Goal: Entertainment & Leisure: Consume media (video, audio)

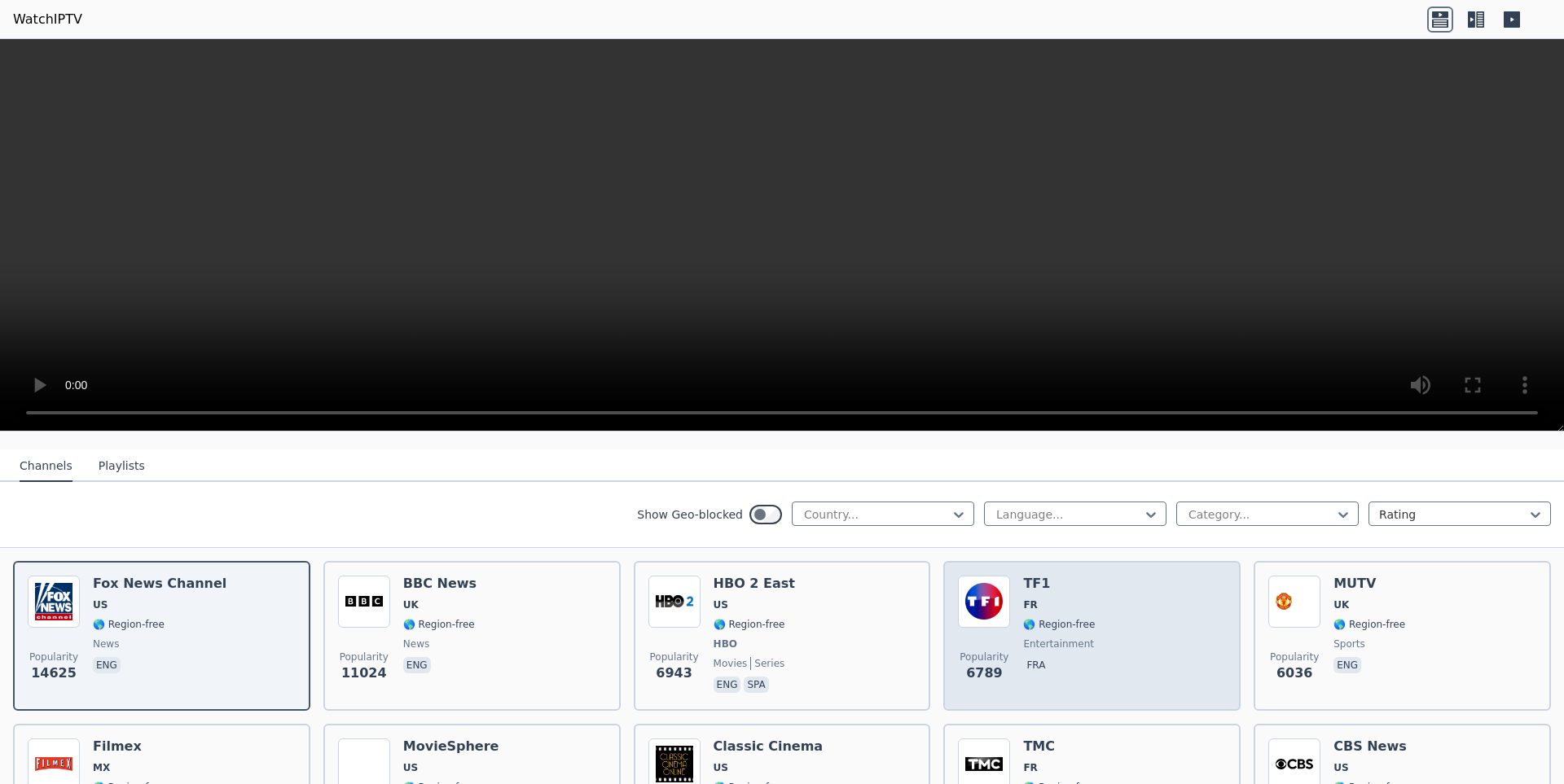
scroll to position [171, 0]
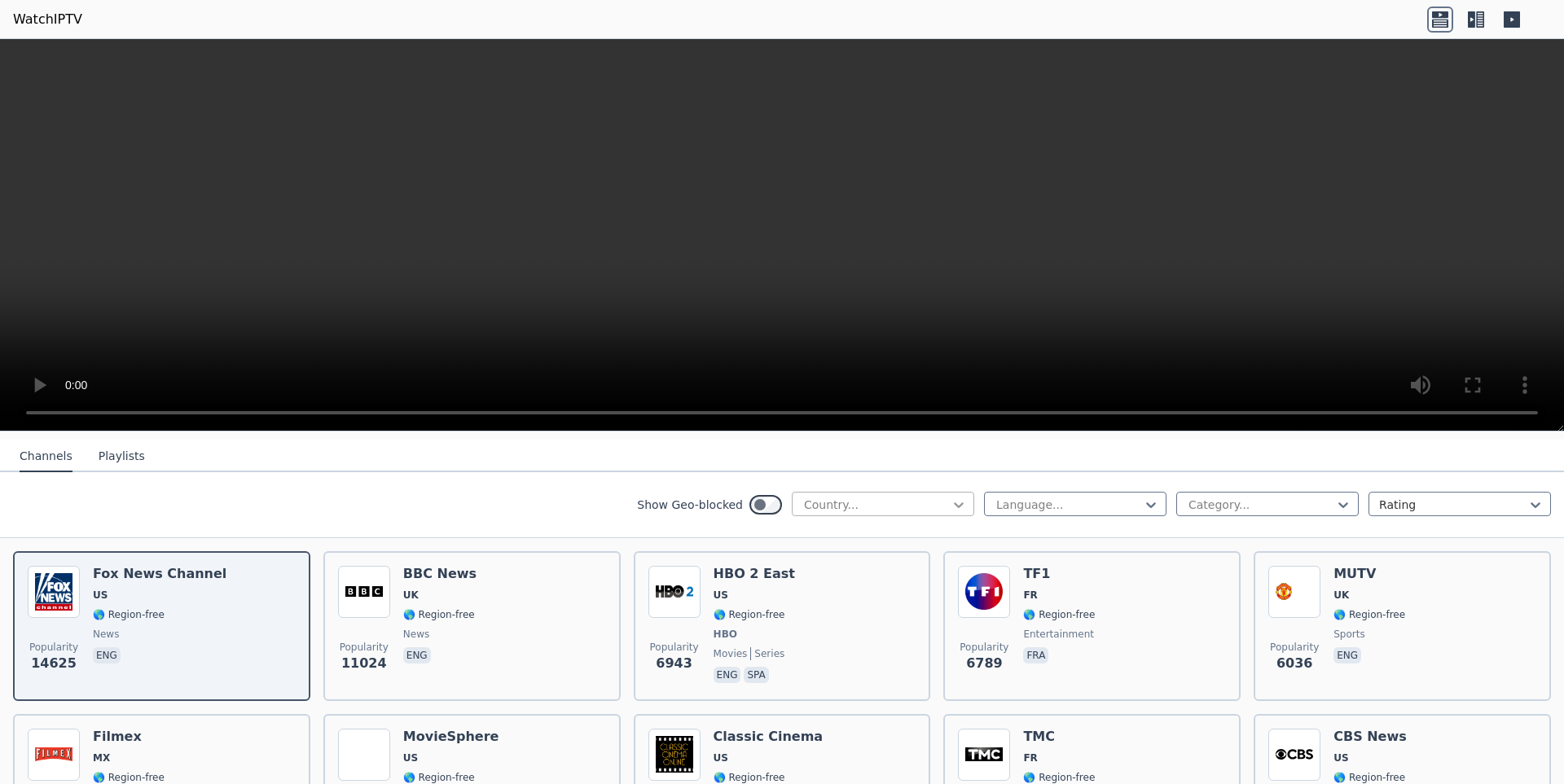
click at [950, 500] on icon at bounding box center [958, 504] width 16 height 16
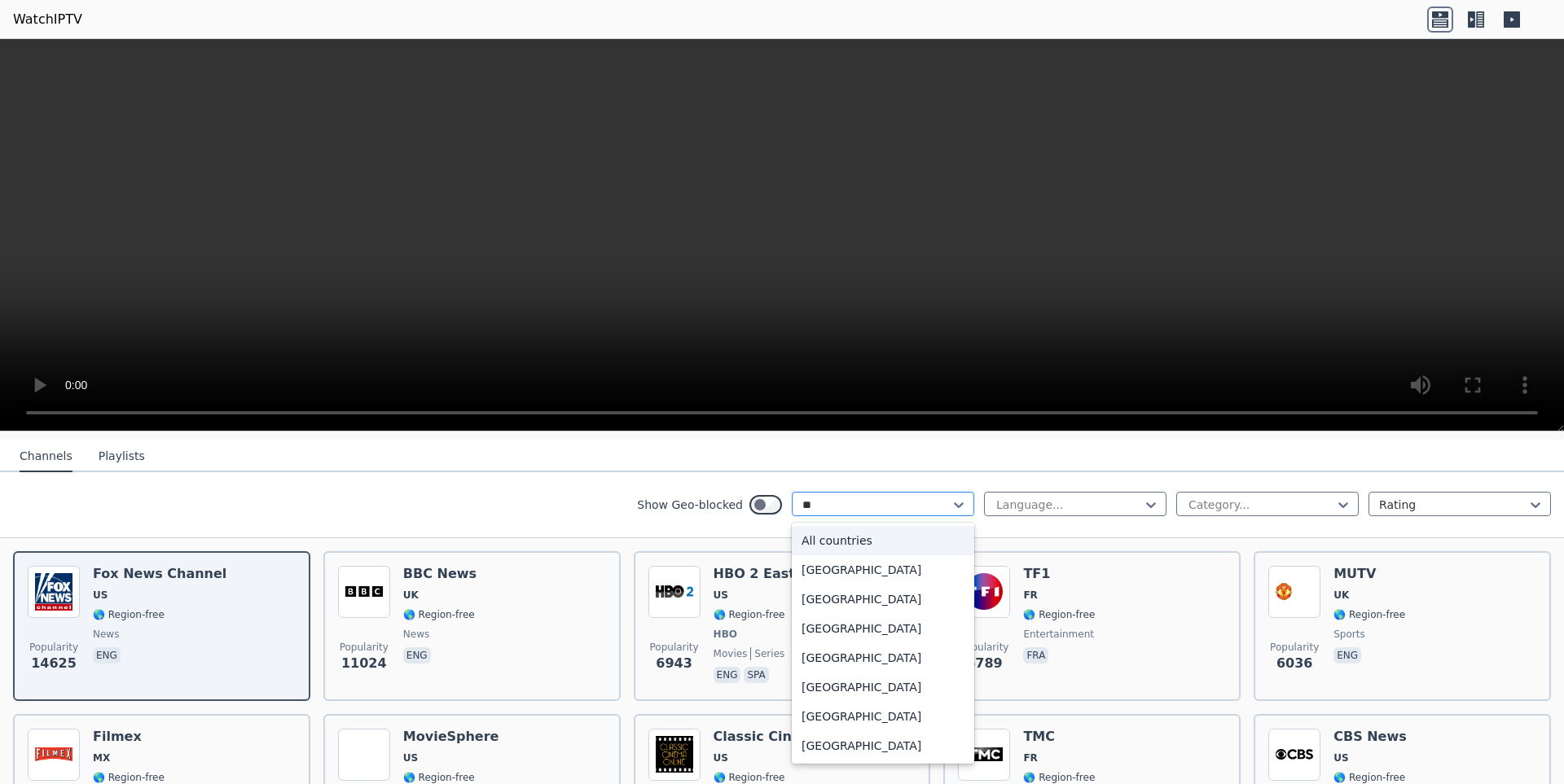
type input "***"
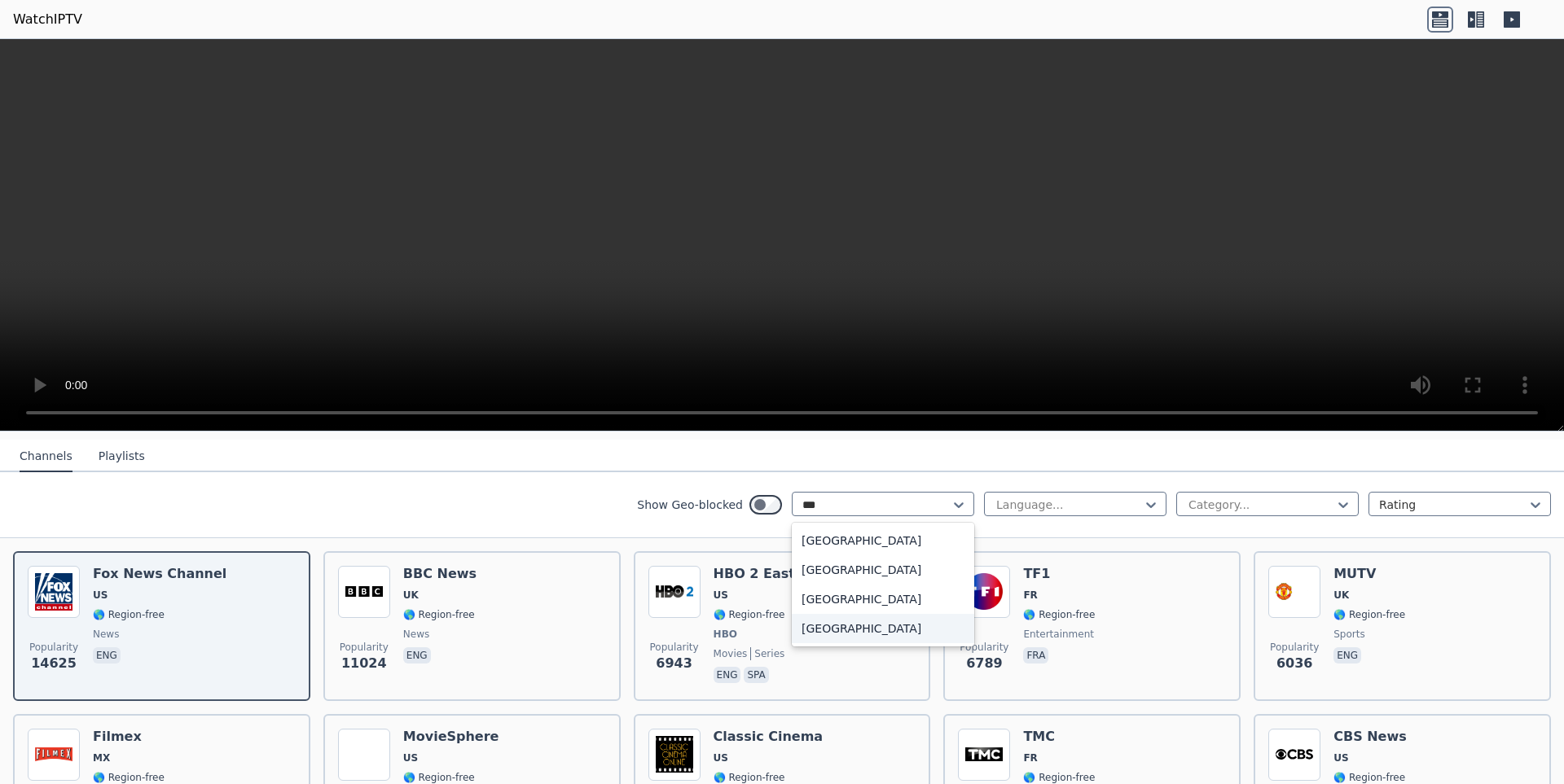
click at [849, 624] on div "[GEOGRAPHIC_DATA]" at bounding box center [883, 629] width 182 height 30
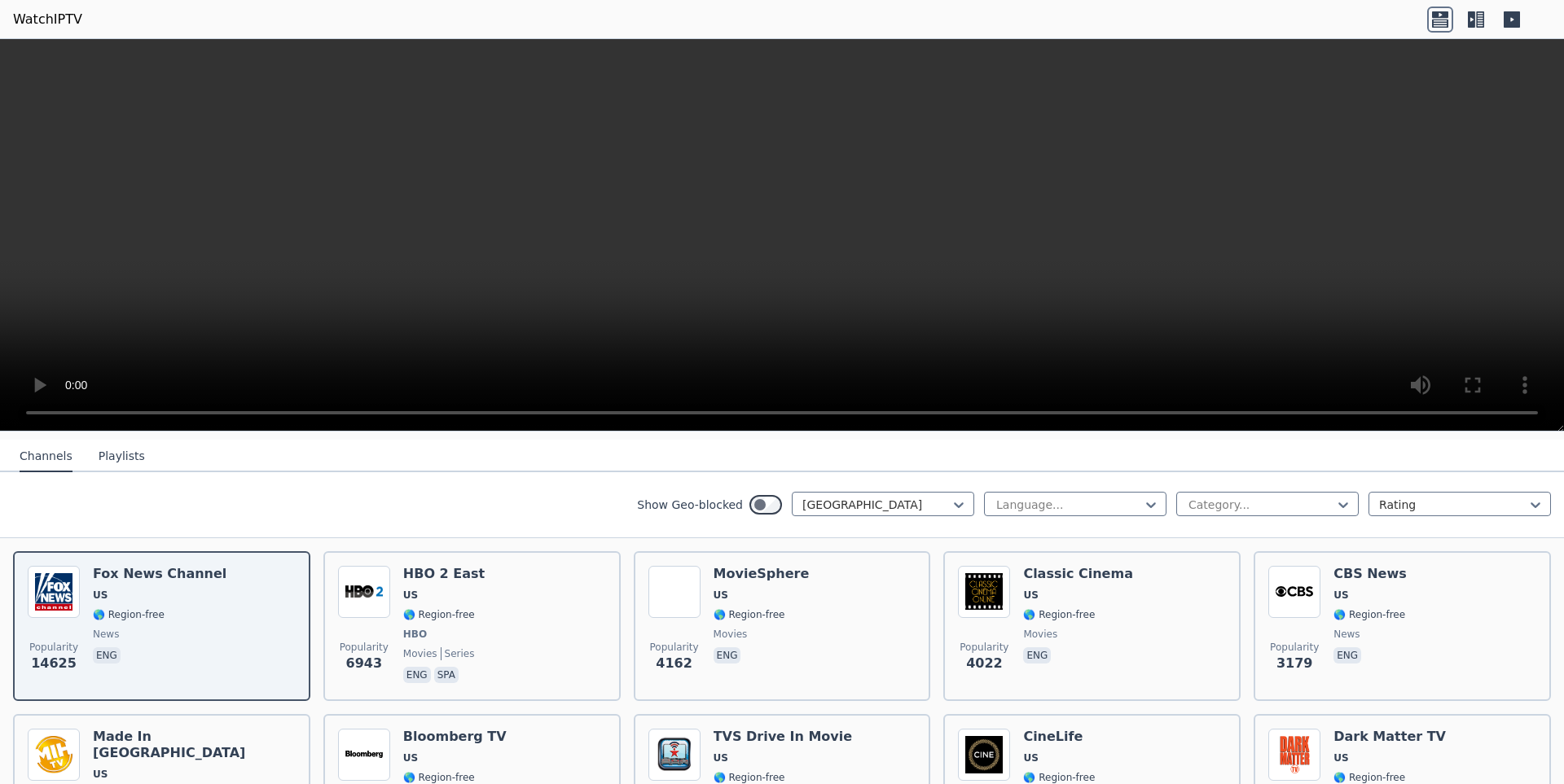
click at [122, 455] on button "Playlists" at bounding box center [121, 456] width 47 height 31
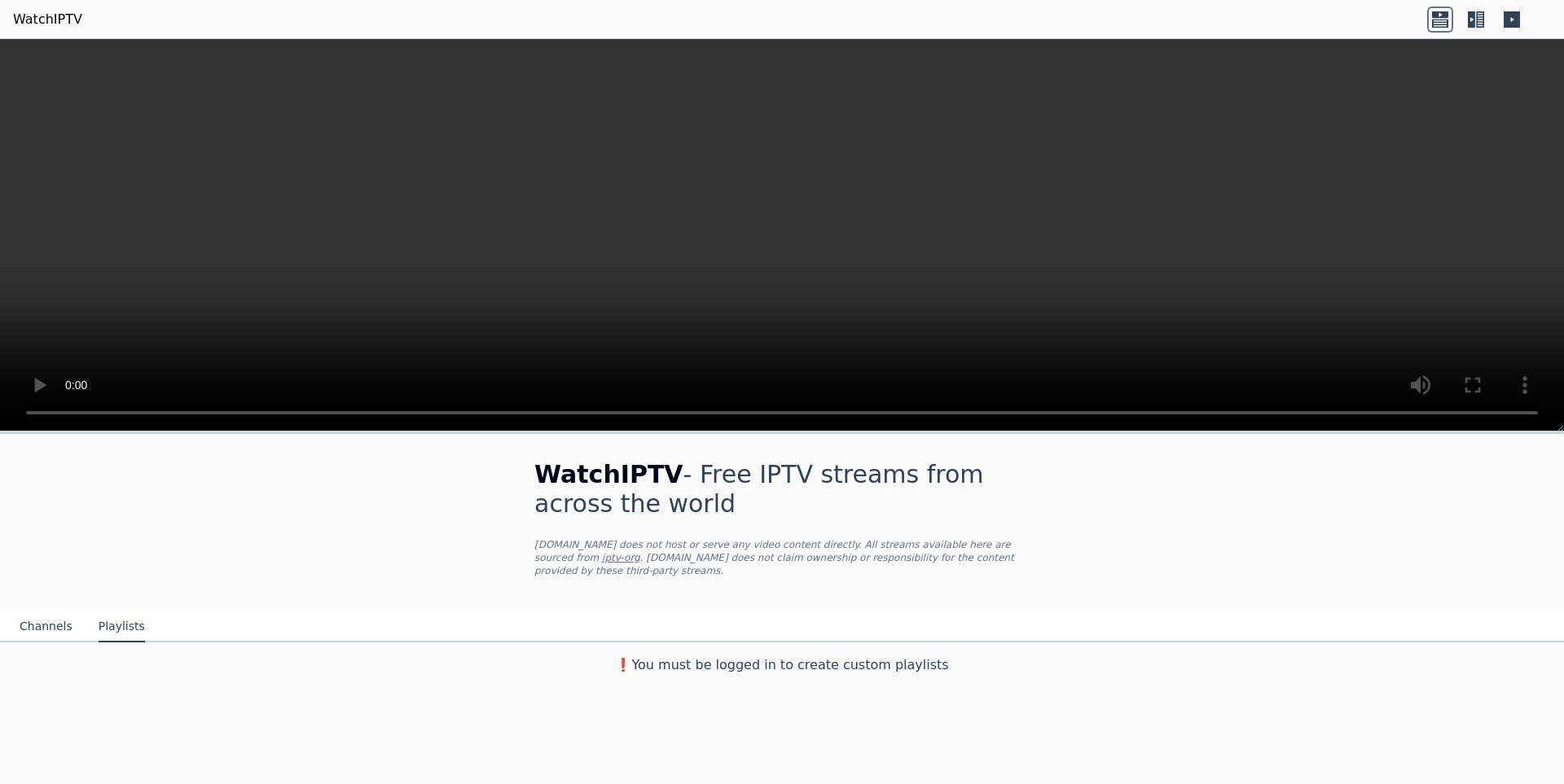
click at [35, 625] on button "Channels" at bounding box center [46, 627] width 53 height 31
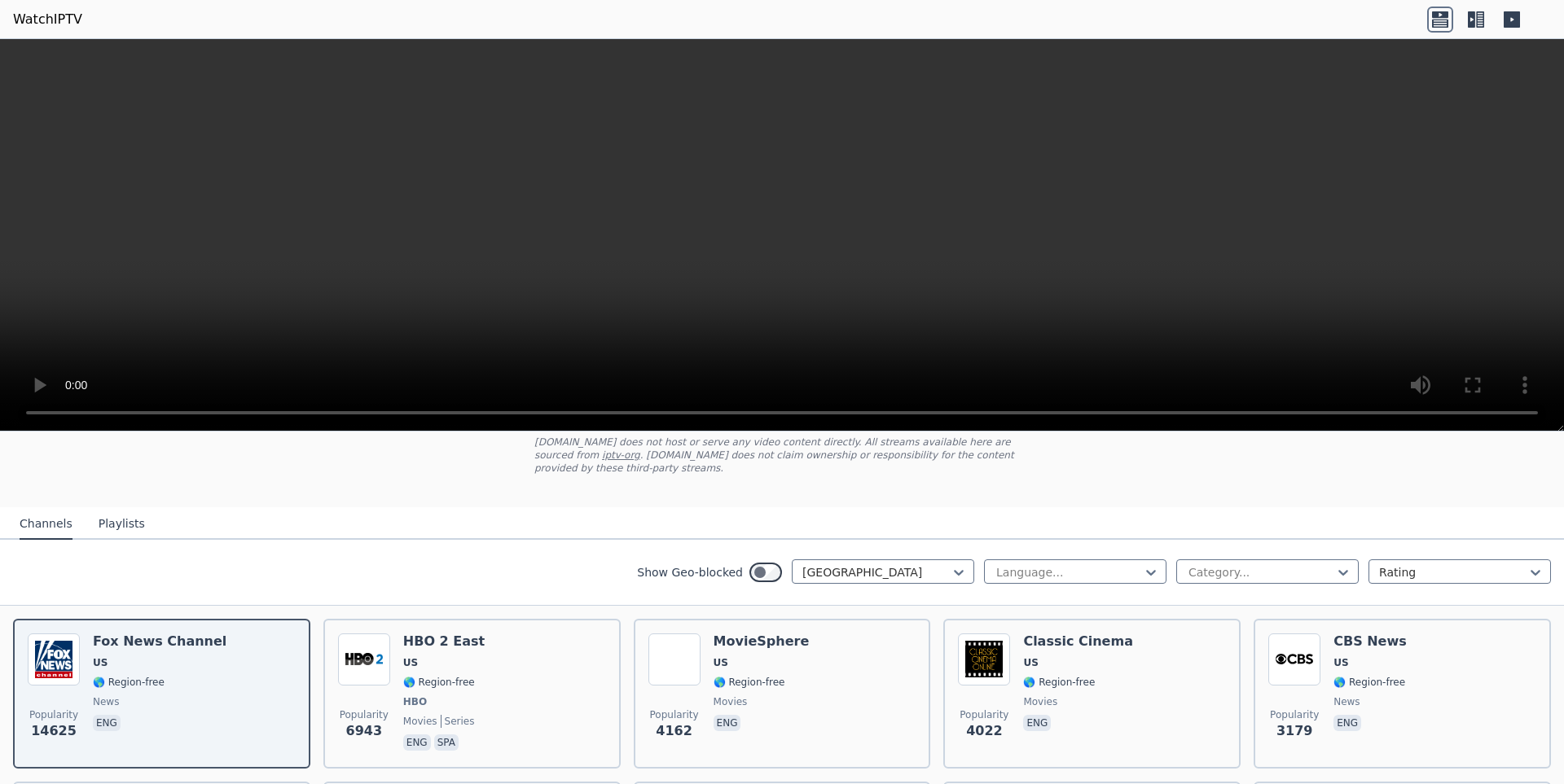
scroll to position [297, 0]
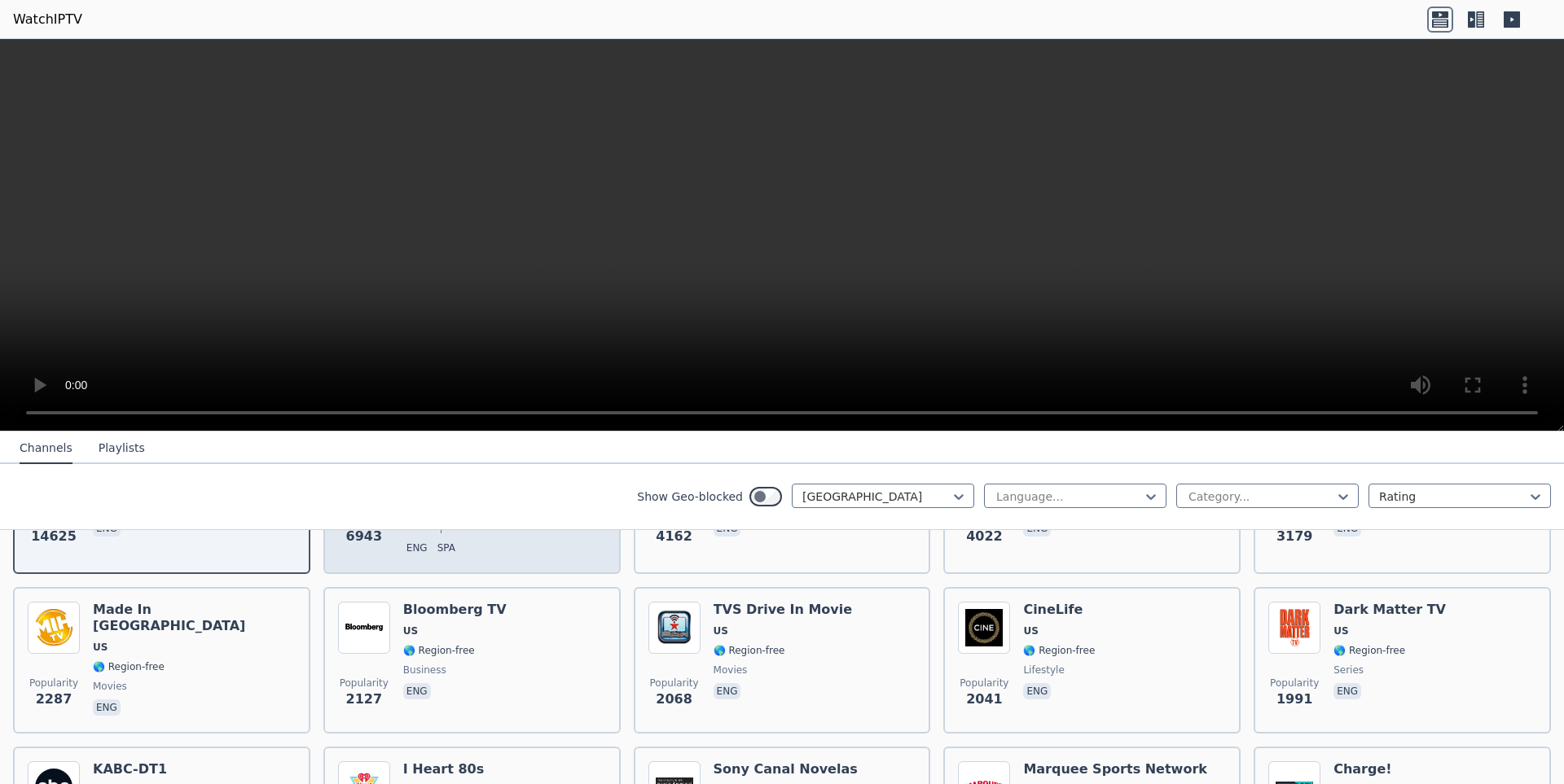
click at [520, 548] on div "Popularity 6943 HBO 2 East US 🌎 Region-free HBO movies series eng spa" at bounding box center [472, 499] width 268 height 120
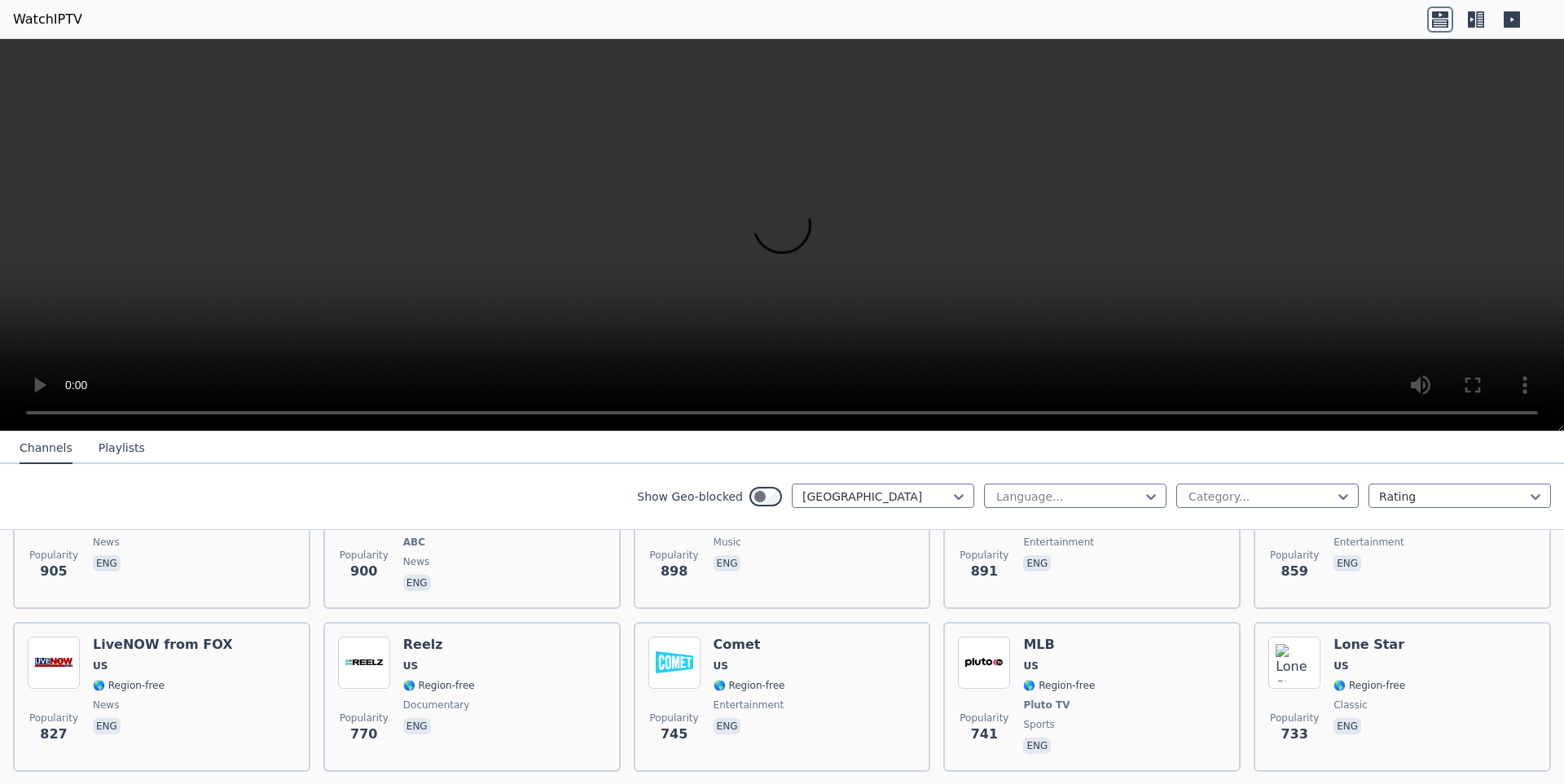
scroll to position [1168, 0]
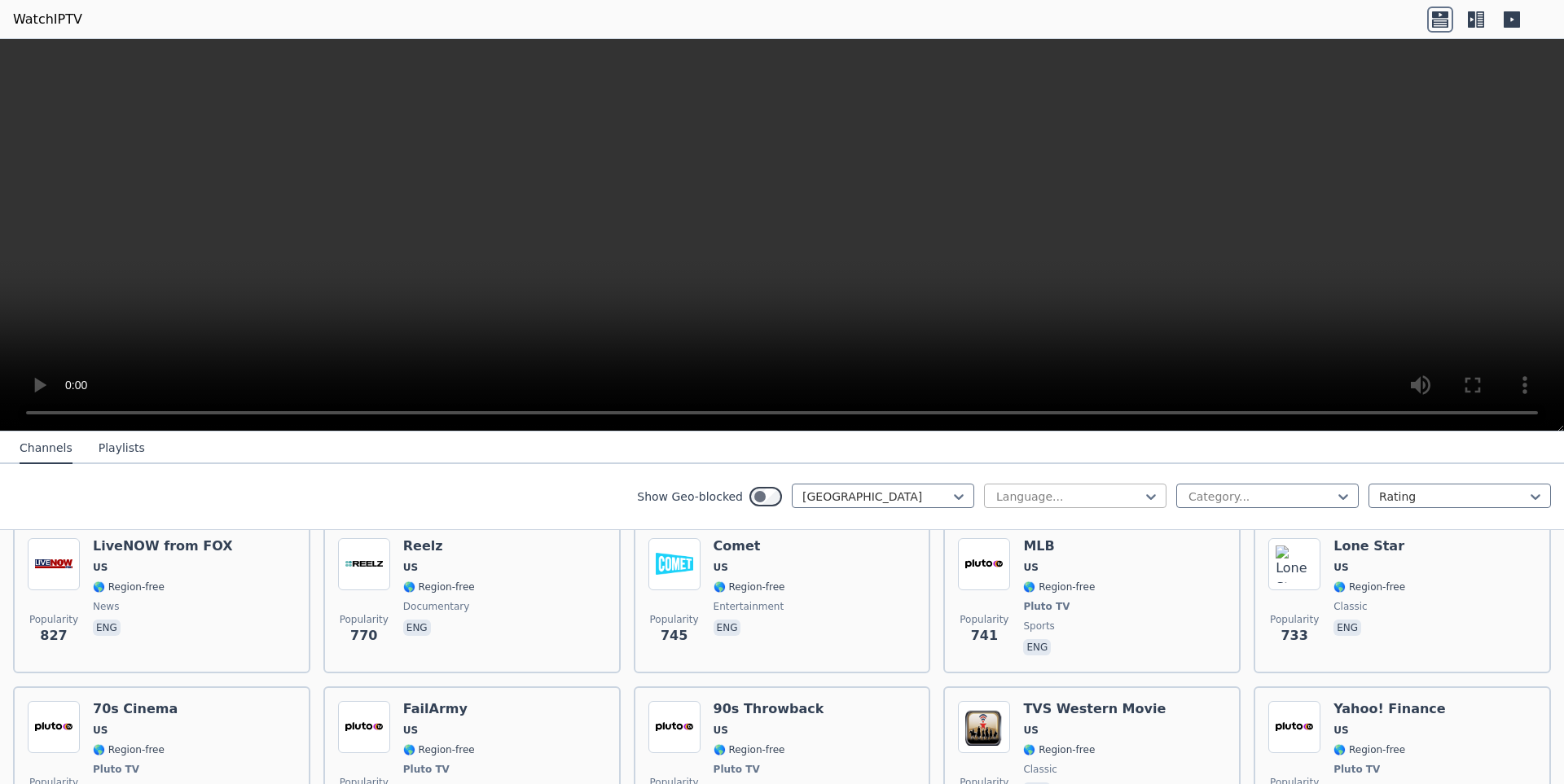
click at [1074, 496] on div at bounding box center [1068, 496] width 149 height 16
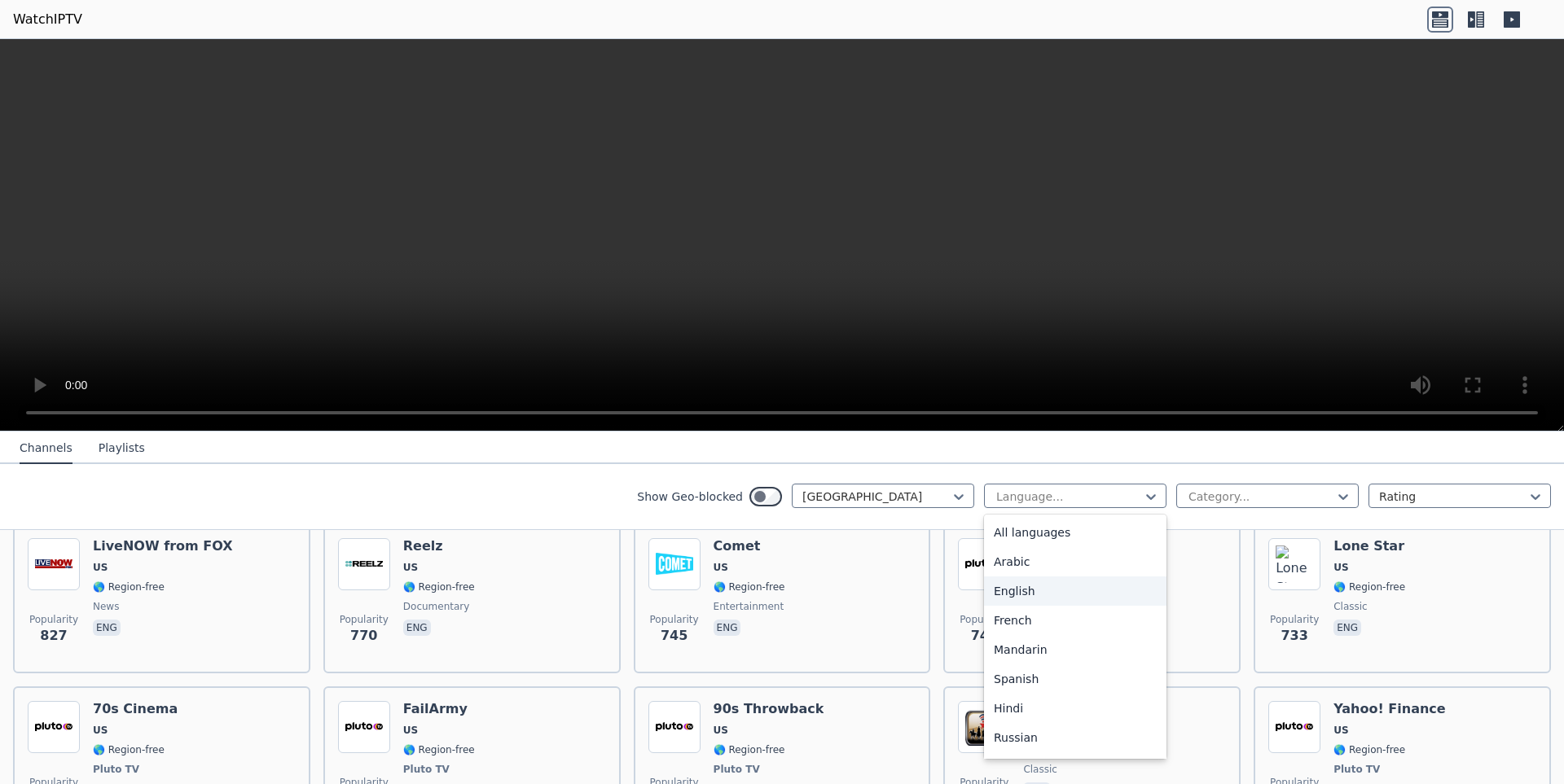
click at [1021, 591] on div "English" at bounding box center [1074, 591] width 182 height 30
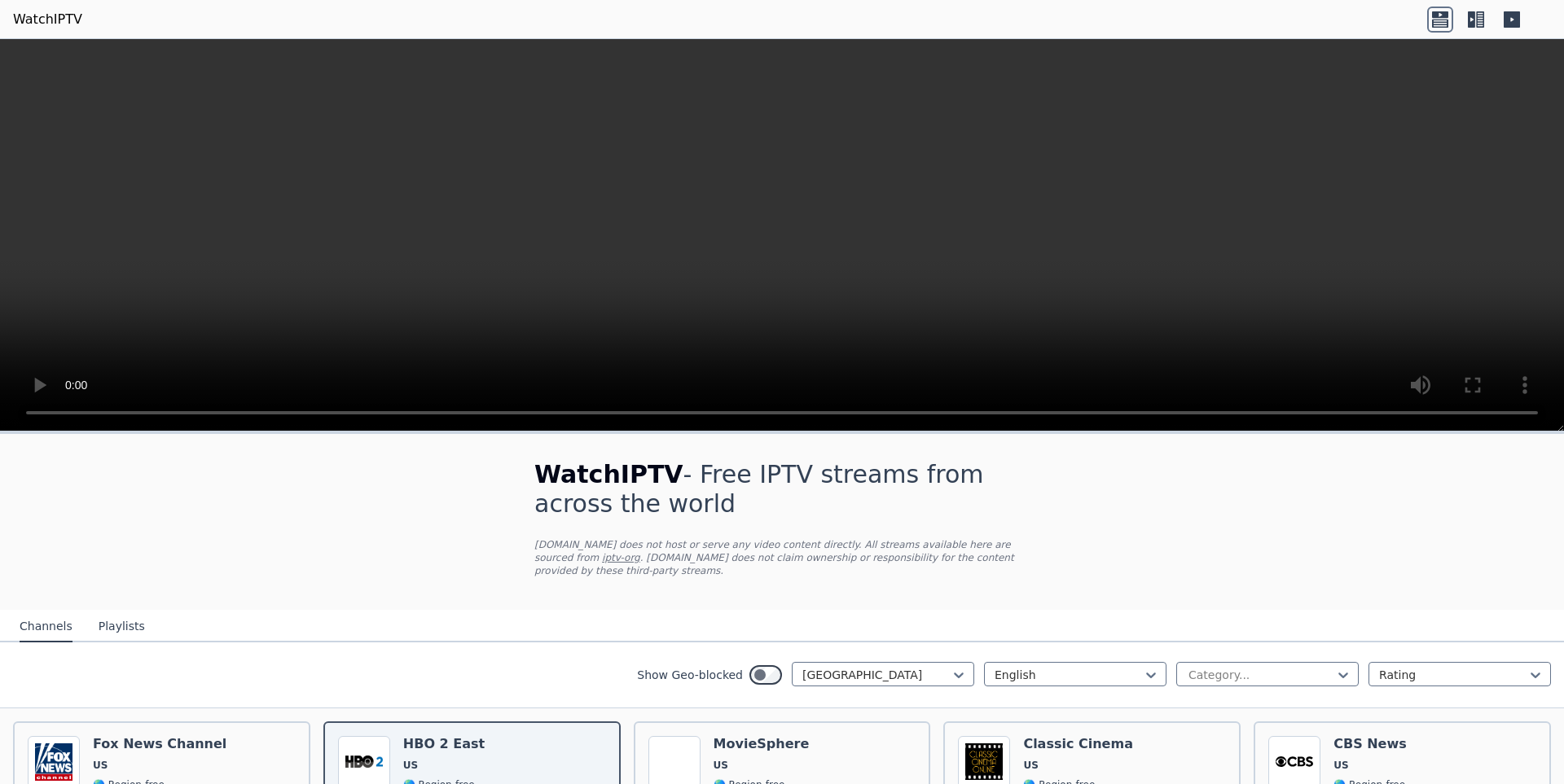
scroll to position [272, 0]
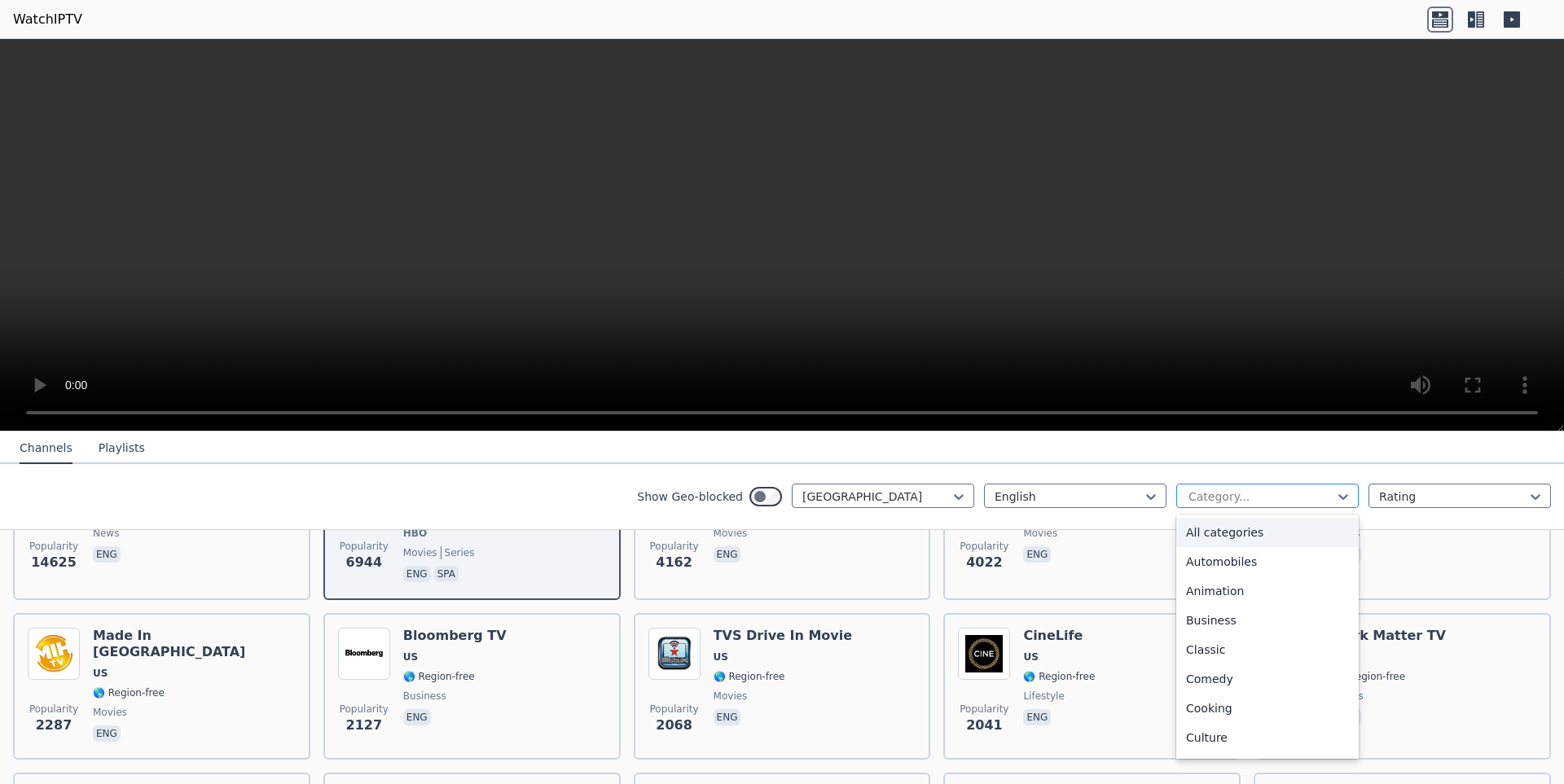
click at [1301, 495] on div at bounding box center [1260, 496] width 149 height 16
click at [1225, 707] on div "Sports" at bounding box center [1267, 710] width 182 height 30
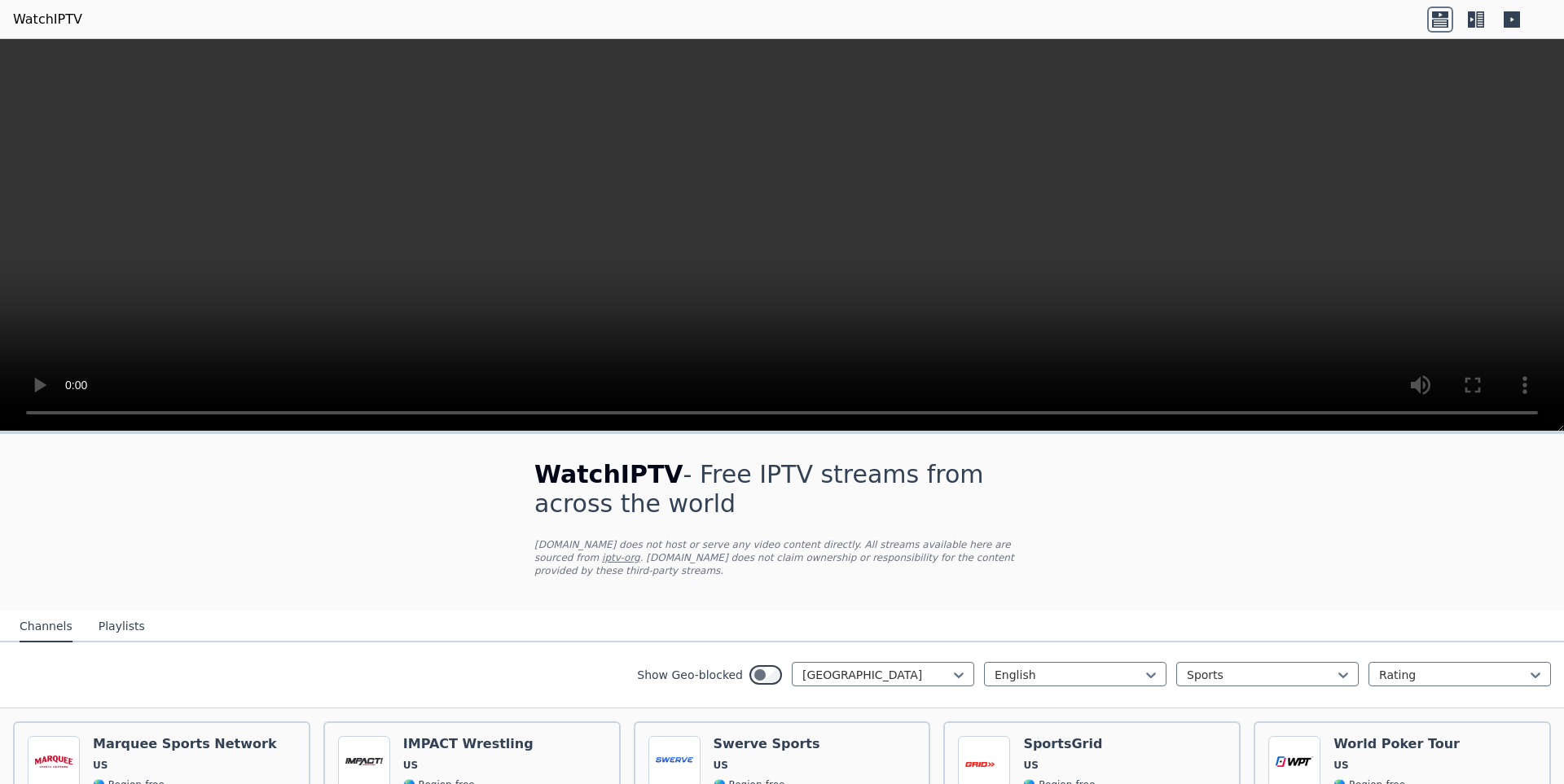
click at [1437, 17] on icon at bounding box center [1439, 14] width 16 height 7
drag, startPoint x: 530, startPoint y: 472, endPoint x: 858, endPoint y: 484, distance: 328.2
click at [858, 484] on h1 "WatchIPTV - Free IPTV streams from across the world" at bounding box center [782, 489] width 496 height 59
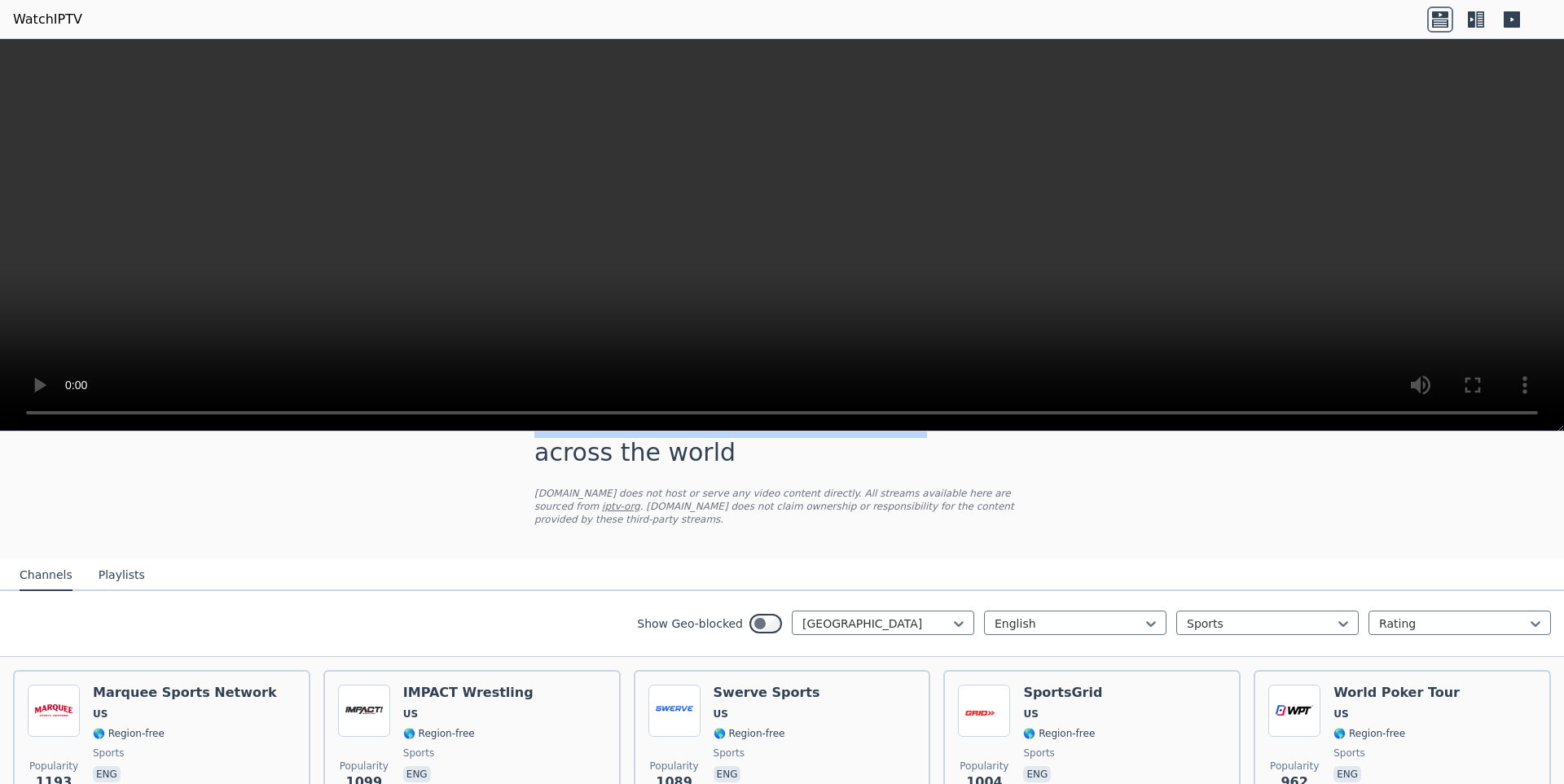
scroll to position [159, 0]
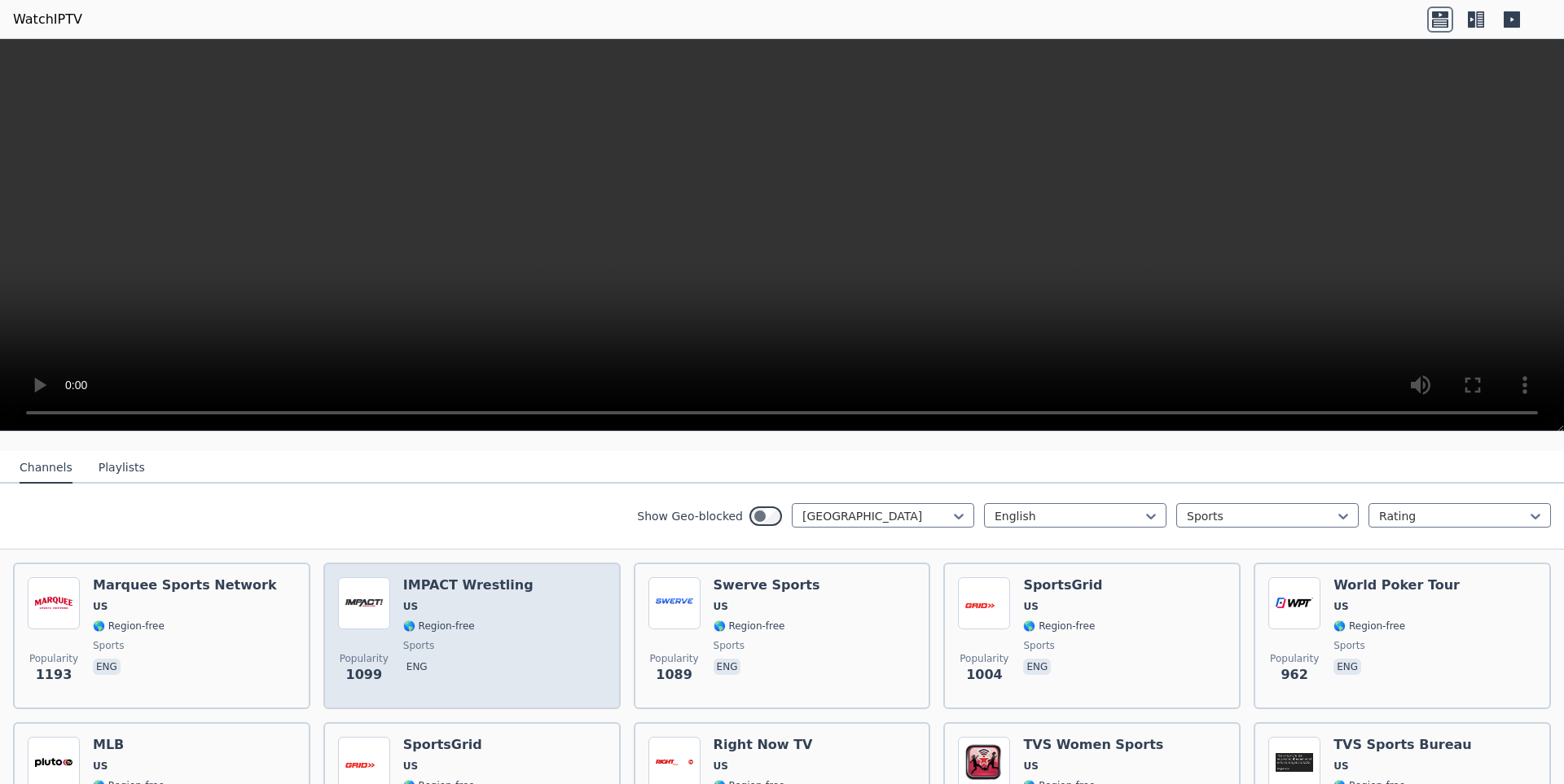
click at [519, 623] on div "Popularity 1099 IMPACT Wrestling US 🌎 Region-free sports eng" at bounding box center [472, 636] width 268 height 117
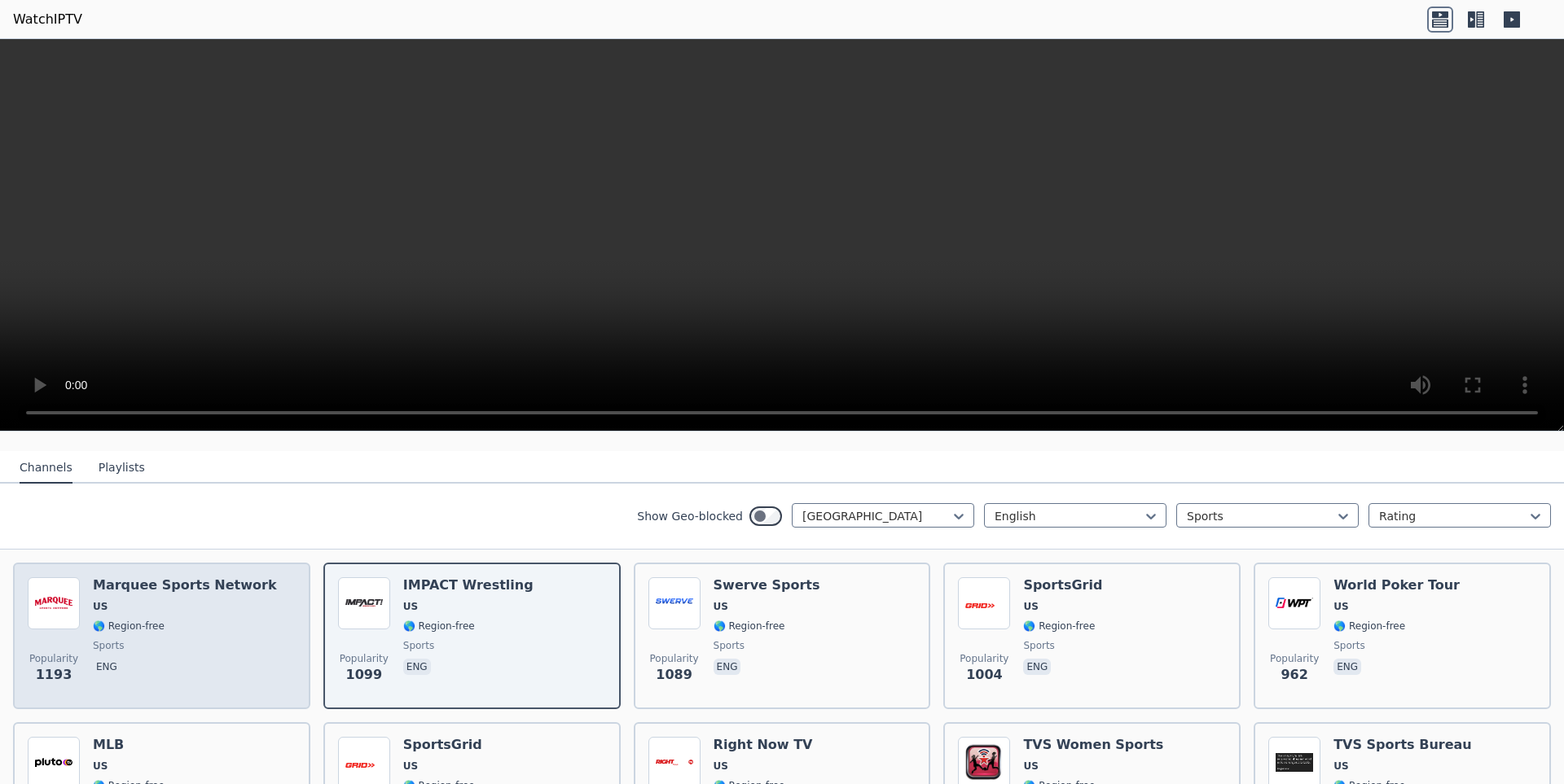
click at [183, 630] on span "🌎 Region-free" at bounding box center [184, 625] width 184 height 13
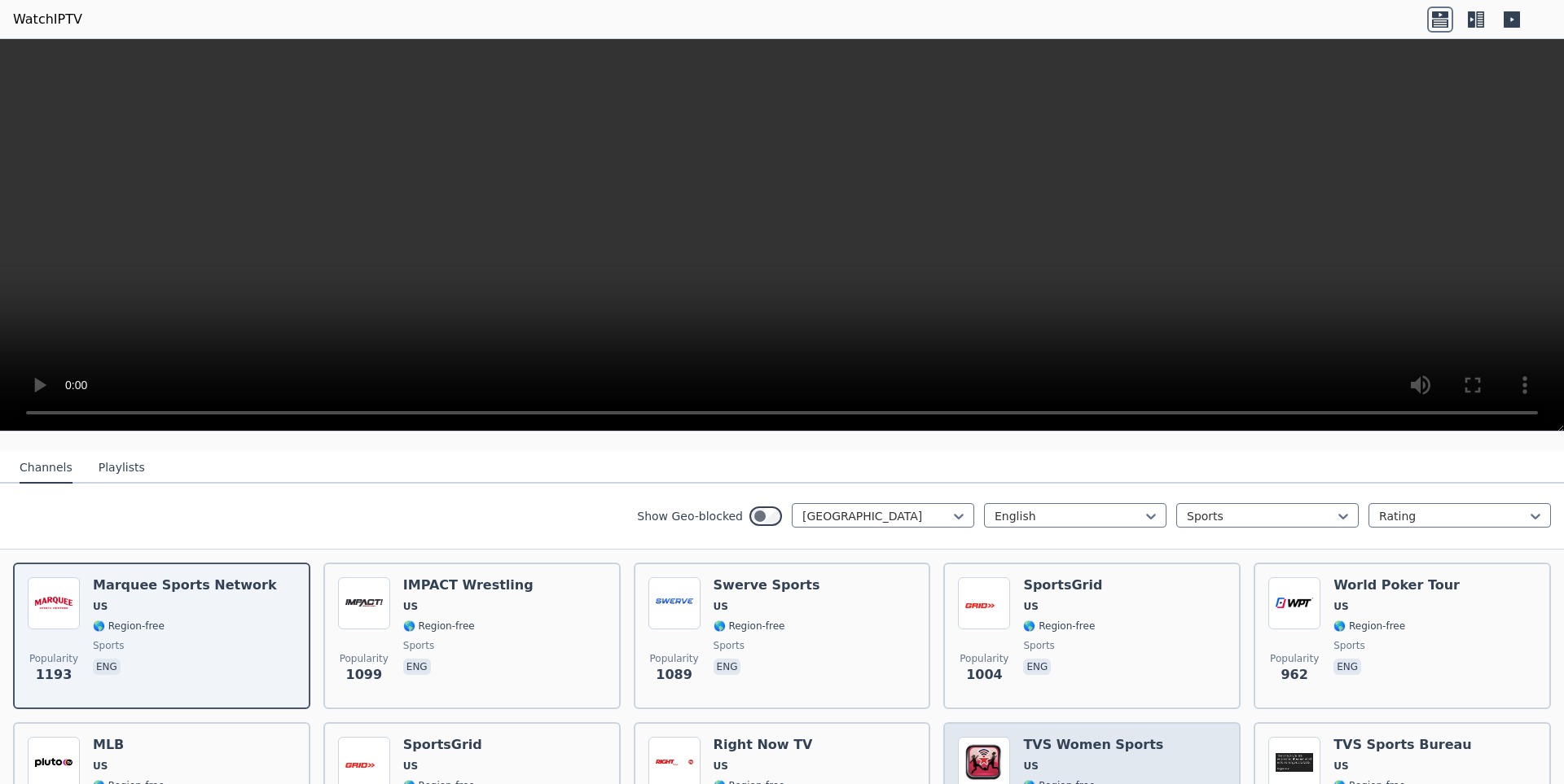
click at [1113, 763] on span "US" at bounding box center [1092, 765] width 140 height 13
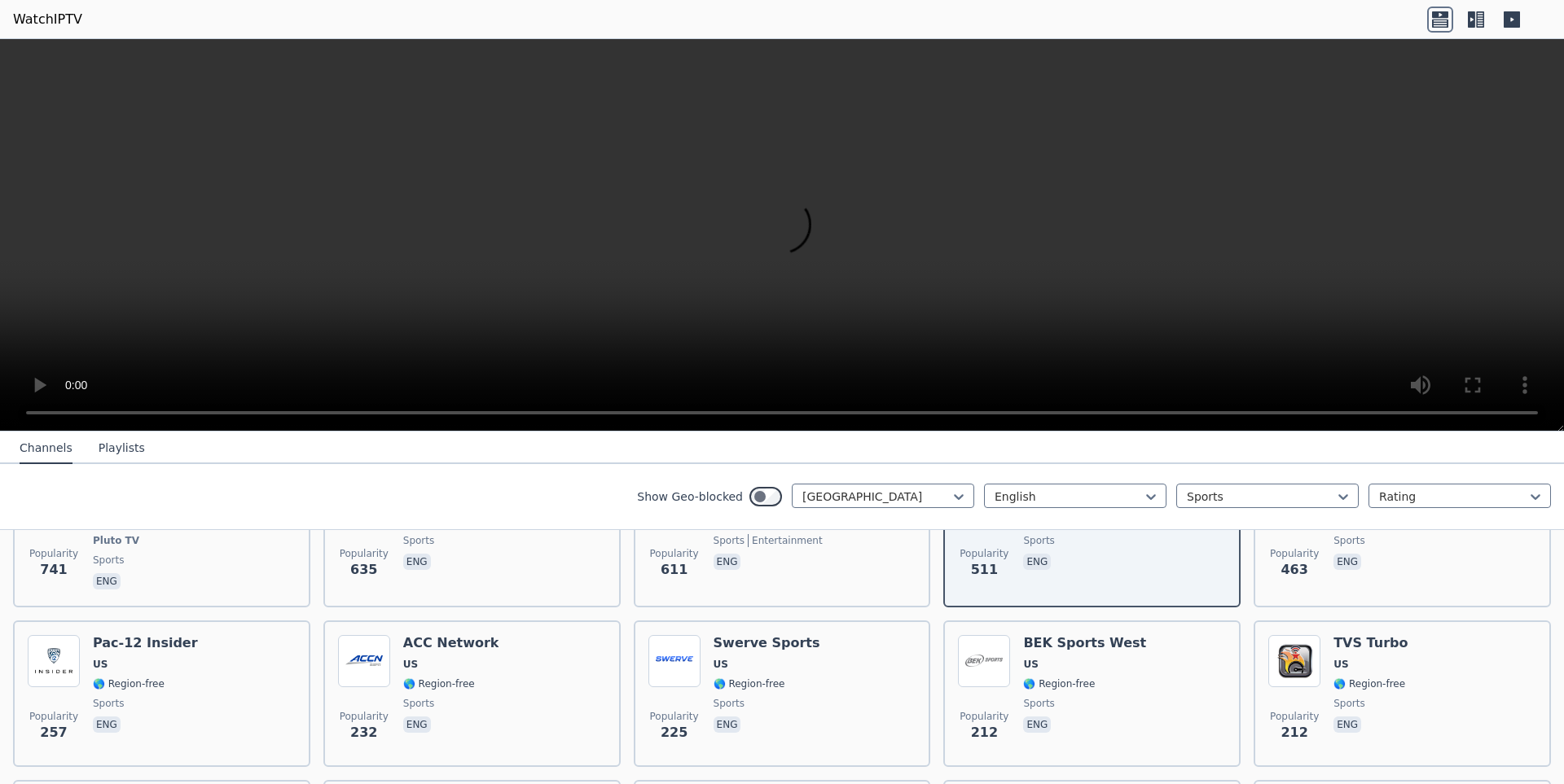
scroll to position [445, 0]
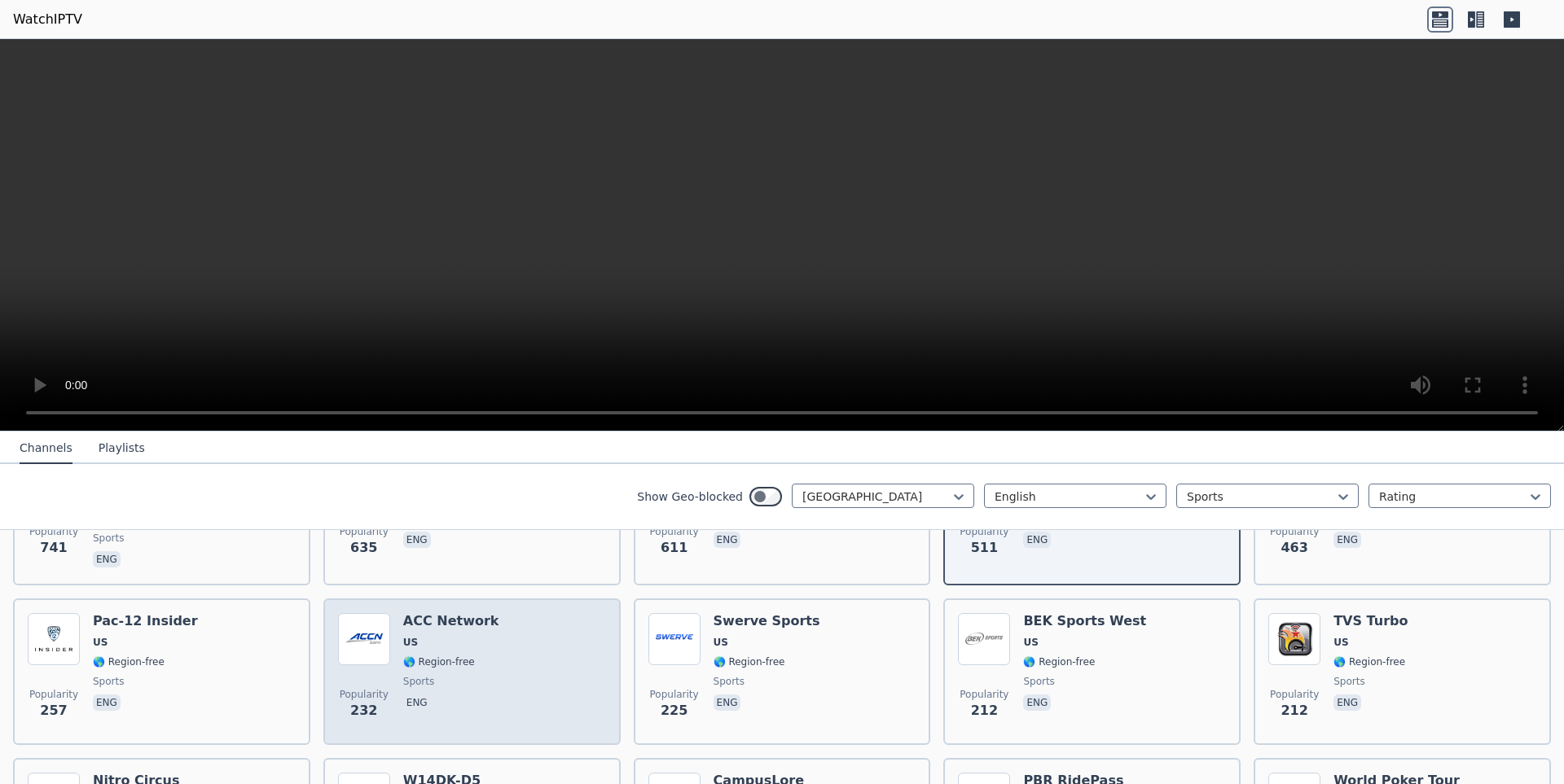
click at [464, 641] on span "US" at bounding box center [451, 642] width 96 height 13
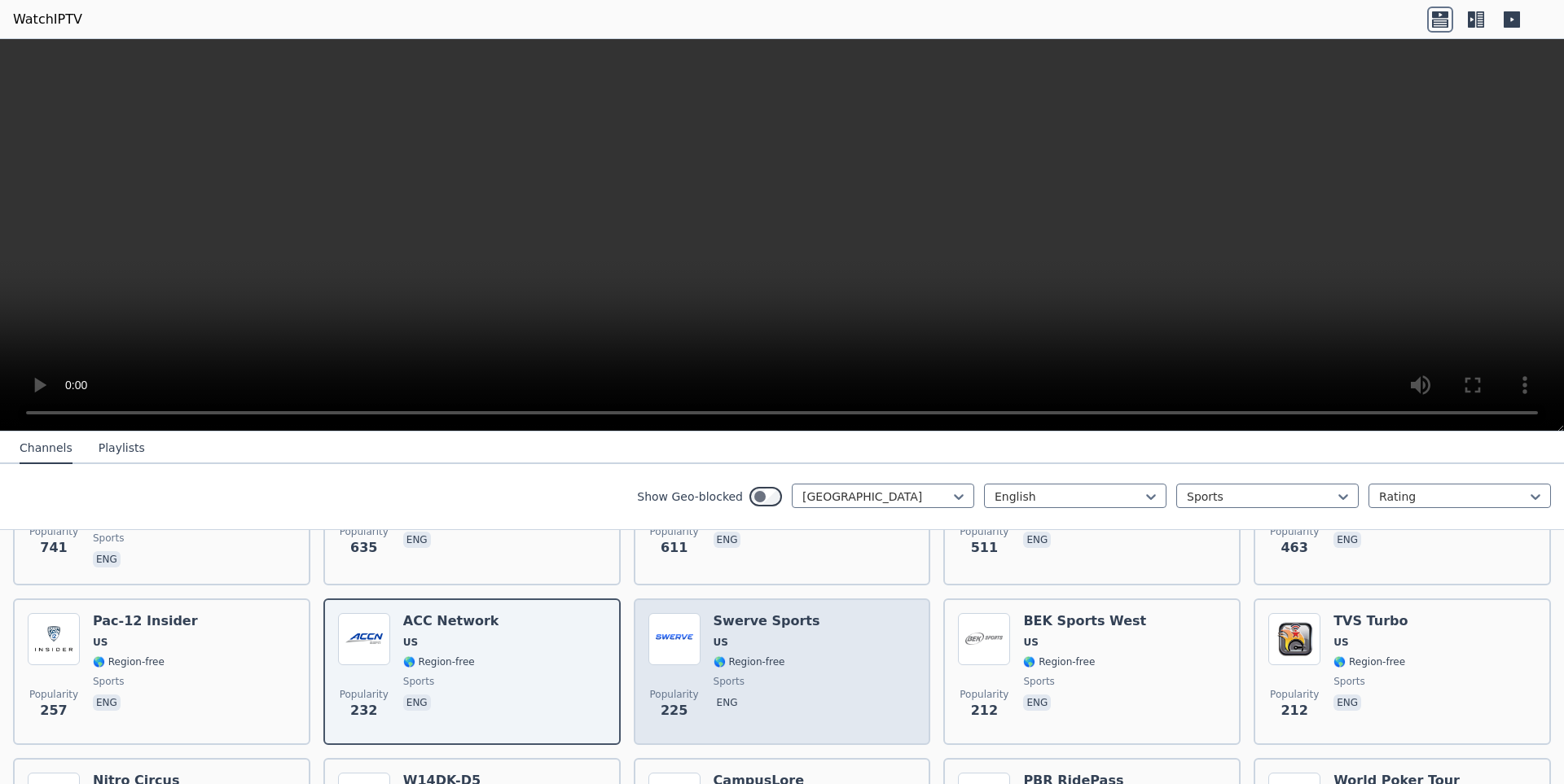
click at [728, 681] on span "sports" at bounding box center [729, 681] width 31 height 13
